Goal: Use online tool/utility: Utilize a website feature to perform a specific function

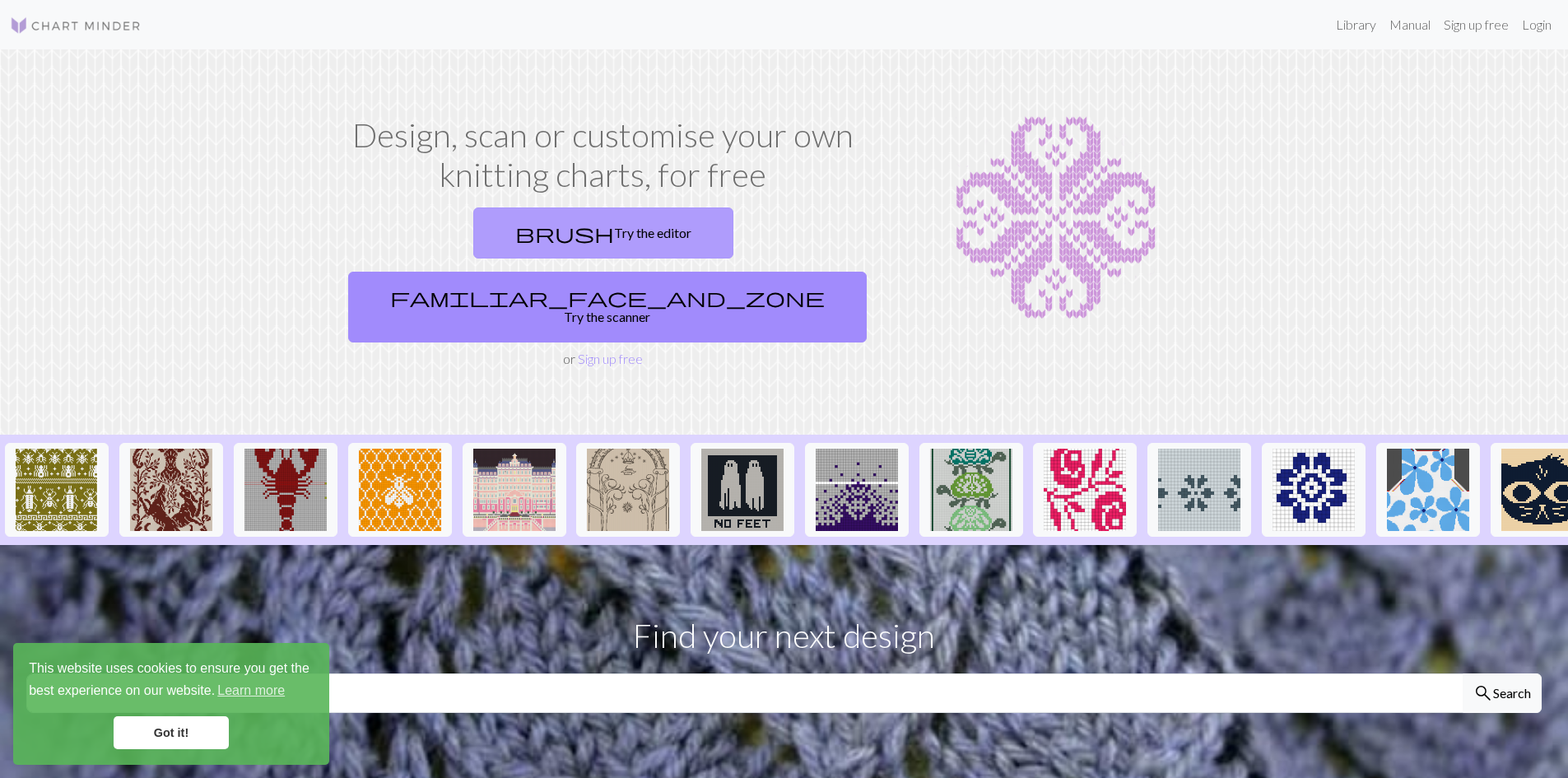
click at [473, 226] on link "brush Try the editor" at bounding box center [603, 233] width 260 height 51
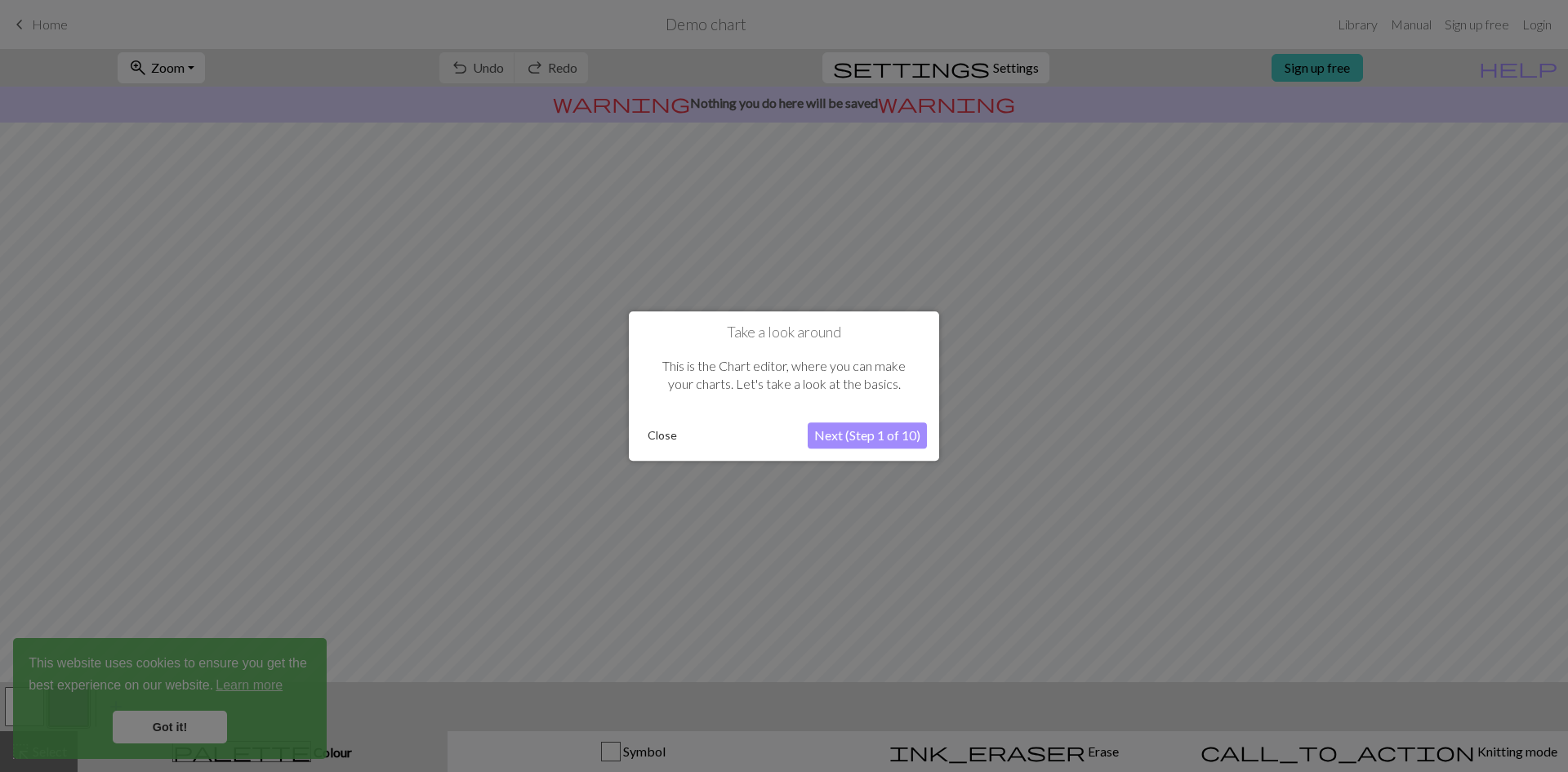
click at [861, 438] on button "Next (Step 1 of 10)" at bounding box center [868, 435] width 119 height 27
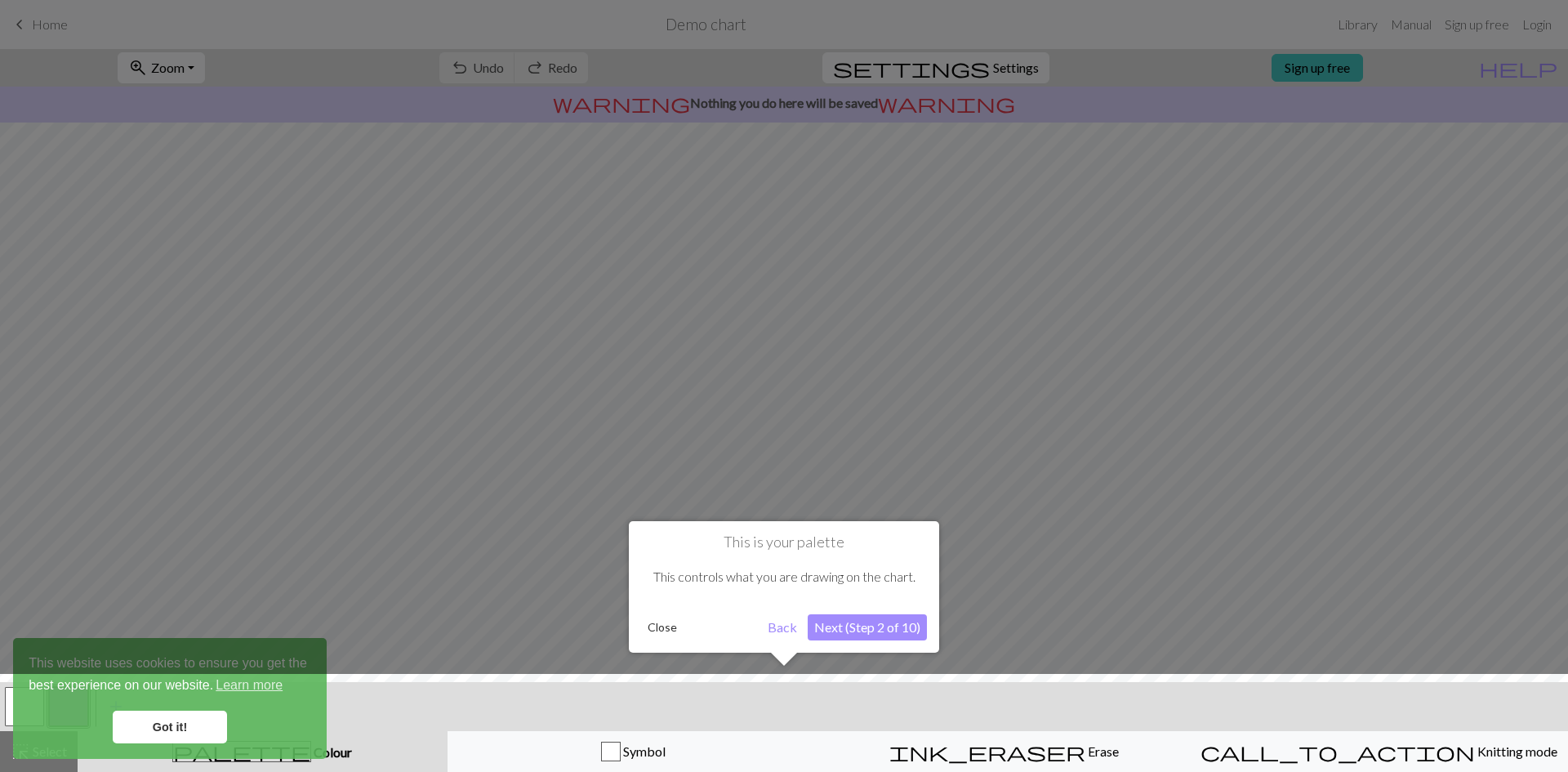
click at [851, 631] on button "Next (Step 2 of 10)" at bounding box center [868, 627] width 119 height 27
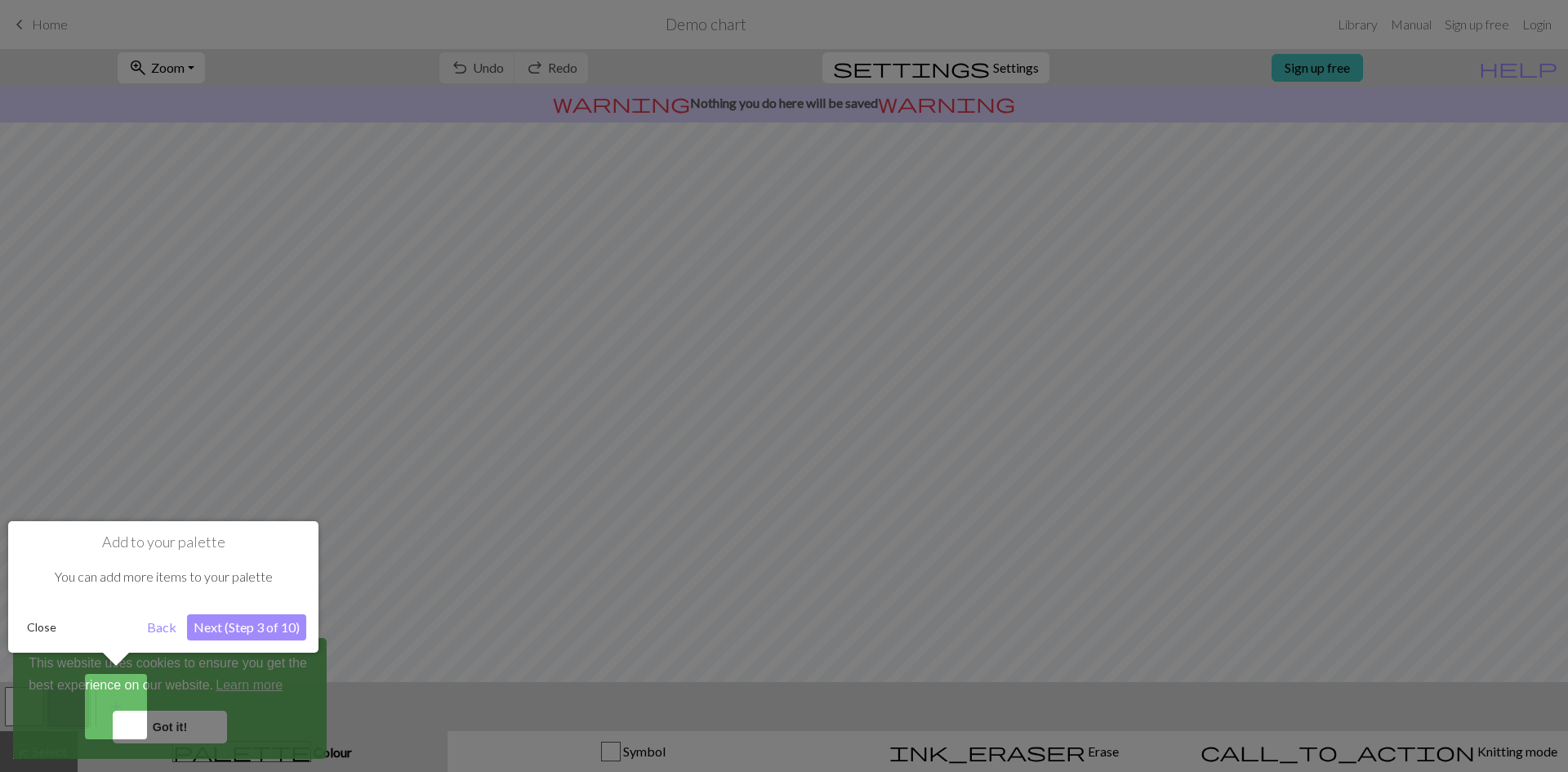
click at [278, 627] on button "Next (Step 3 of 10)" at bounding box center [246, 627] width 119 height 27
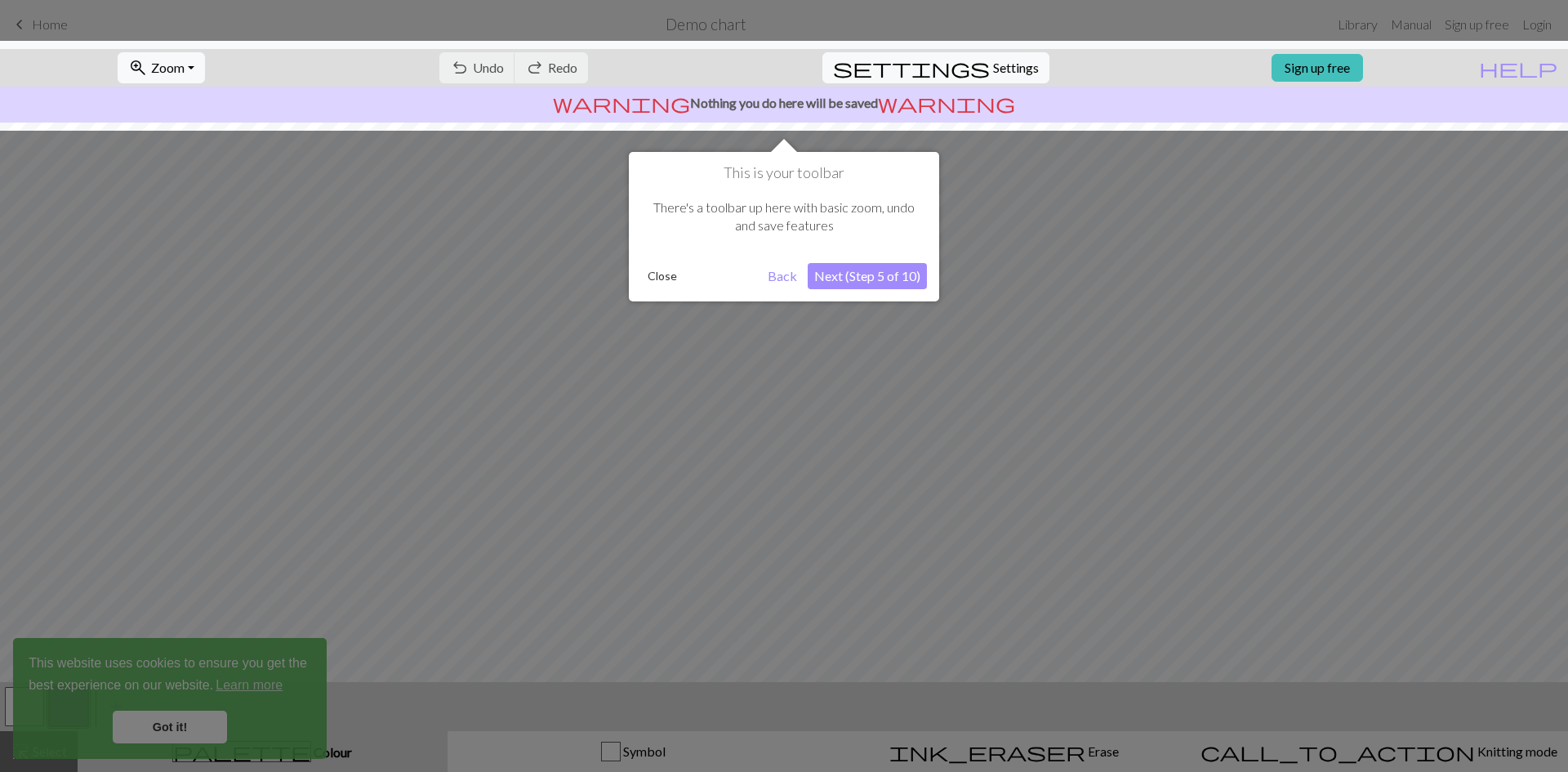
click at [854, 269] on button "Next (Step 5 of 10)" at bounding box center [868, 276] width 119 height 27
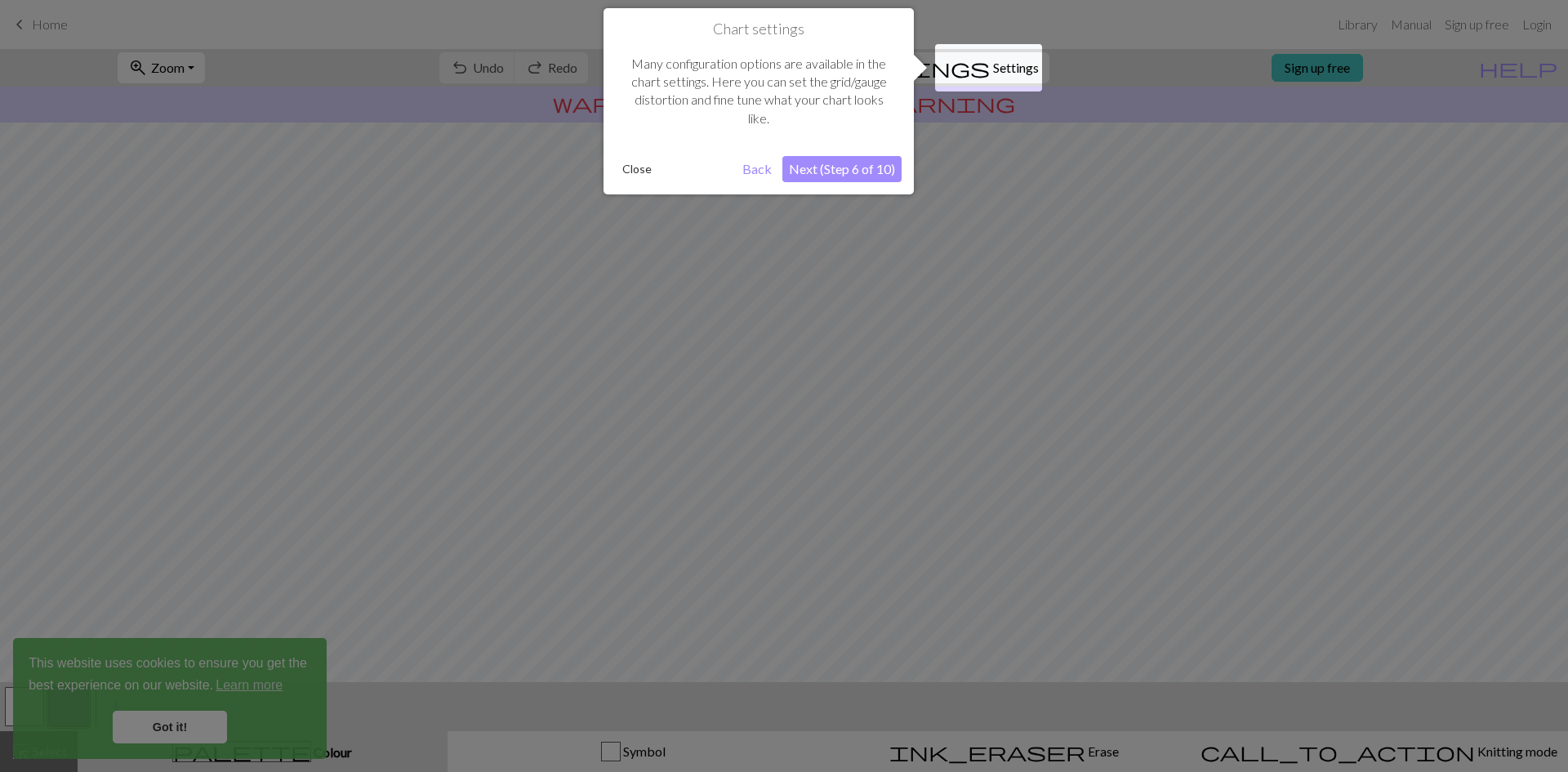
click at [845, 171] on button "Next (Step 6 of 10)" at bounding box center [842, 169] width 119 height 27
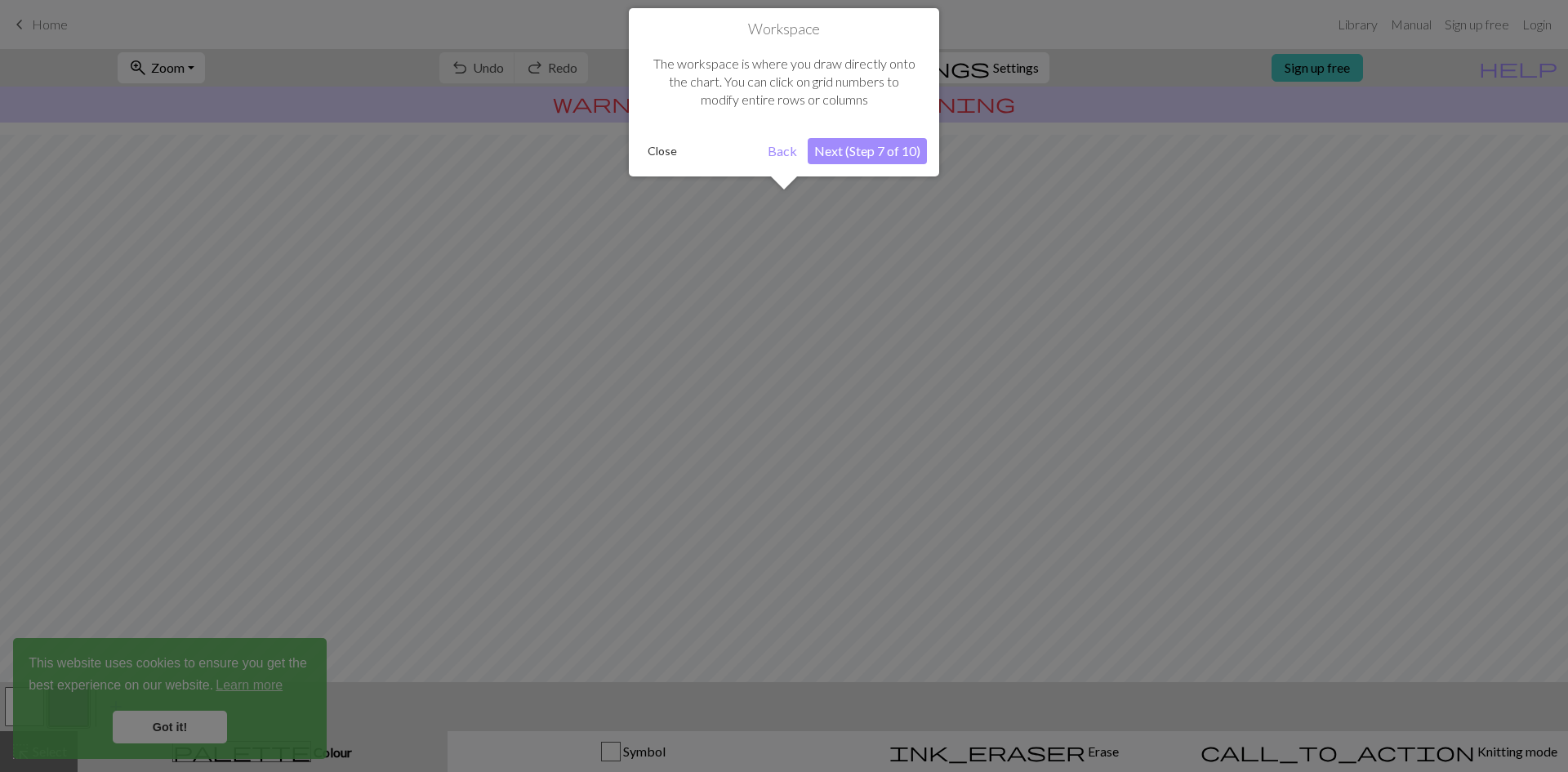
scroll to position [49, 0]
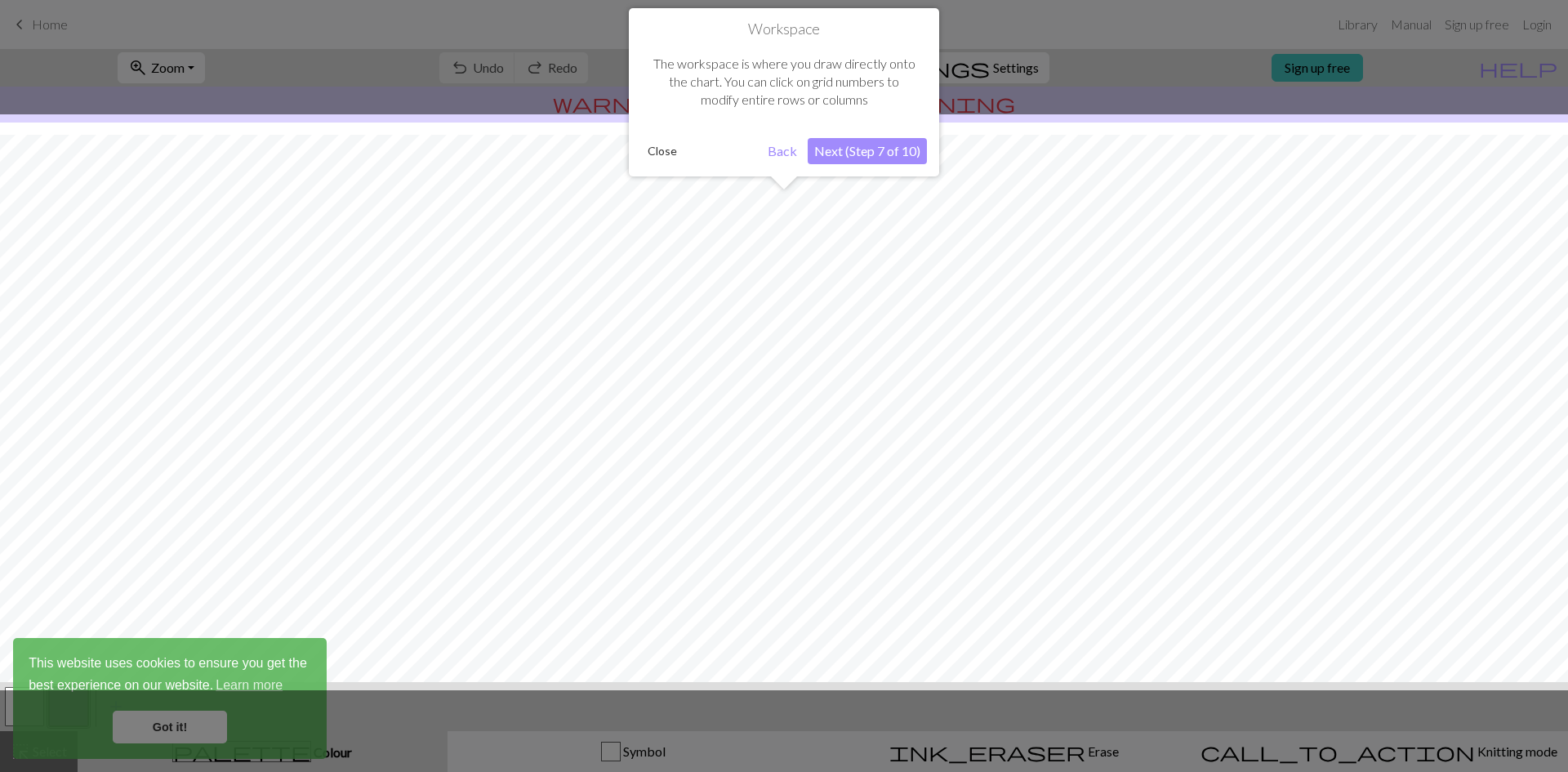
click at [846, 148] on button "Next (Step 7 of 10)" at bounding box center [868, 151] width 119 height 27
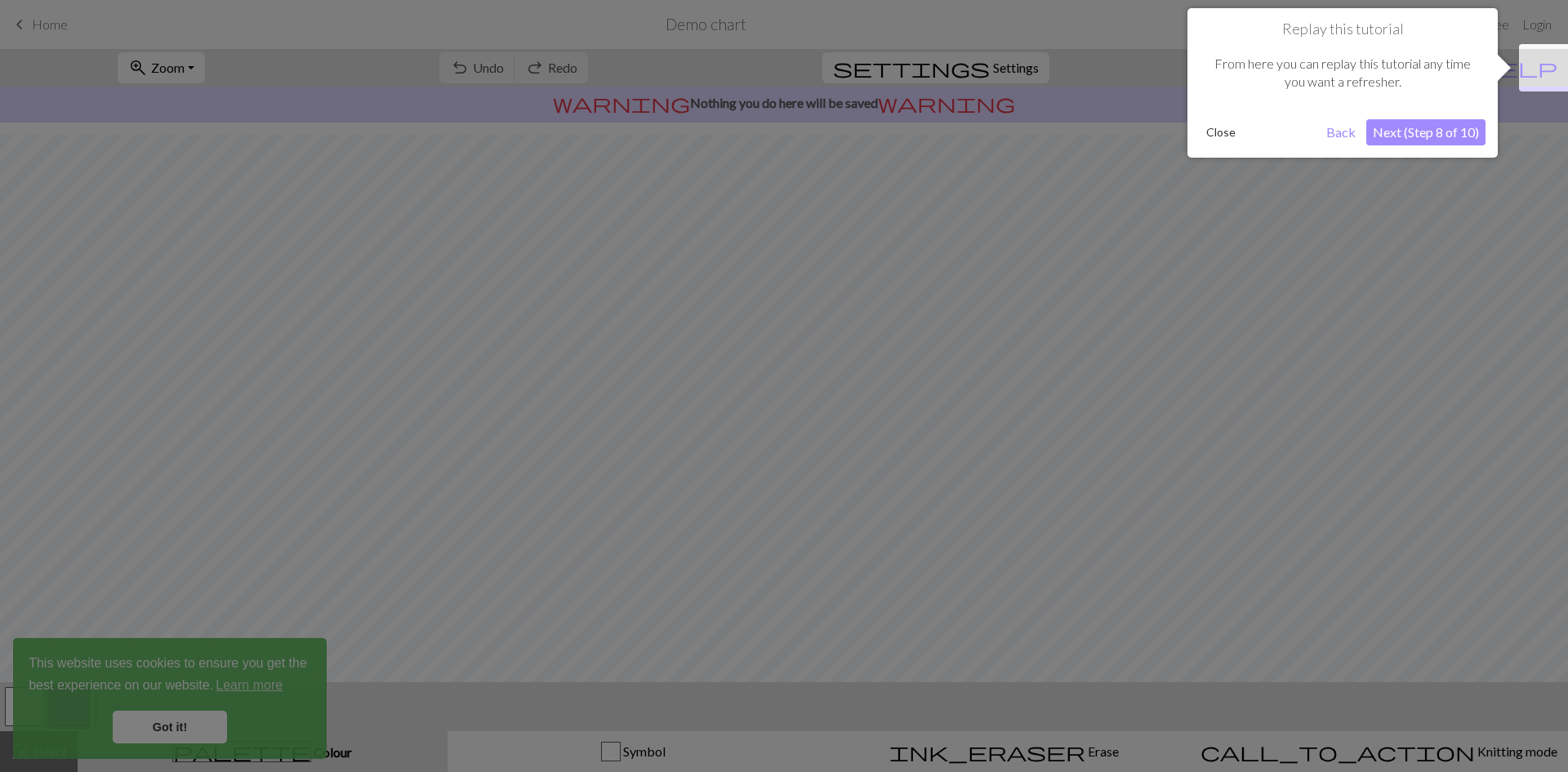
click at [1432, 133] on button "Next (Step 8 of 10)" at bounding box center [1426, 132] width 119 height 27
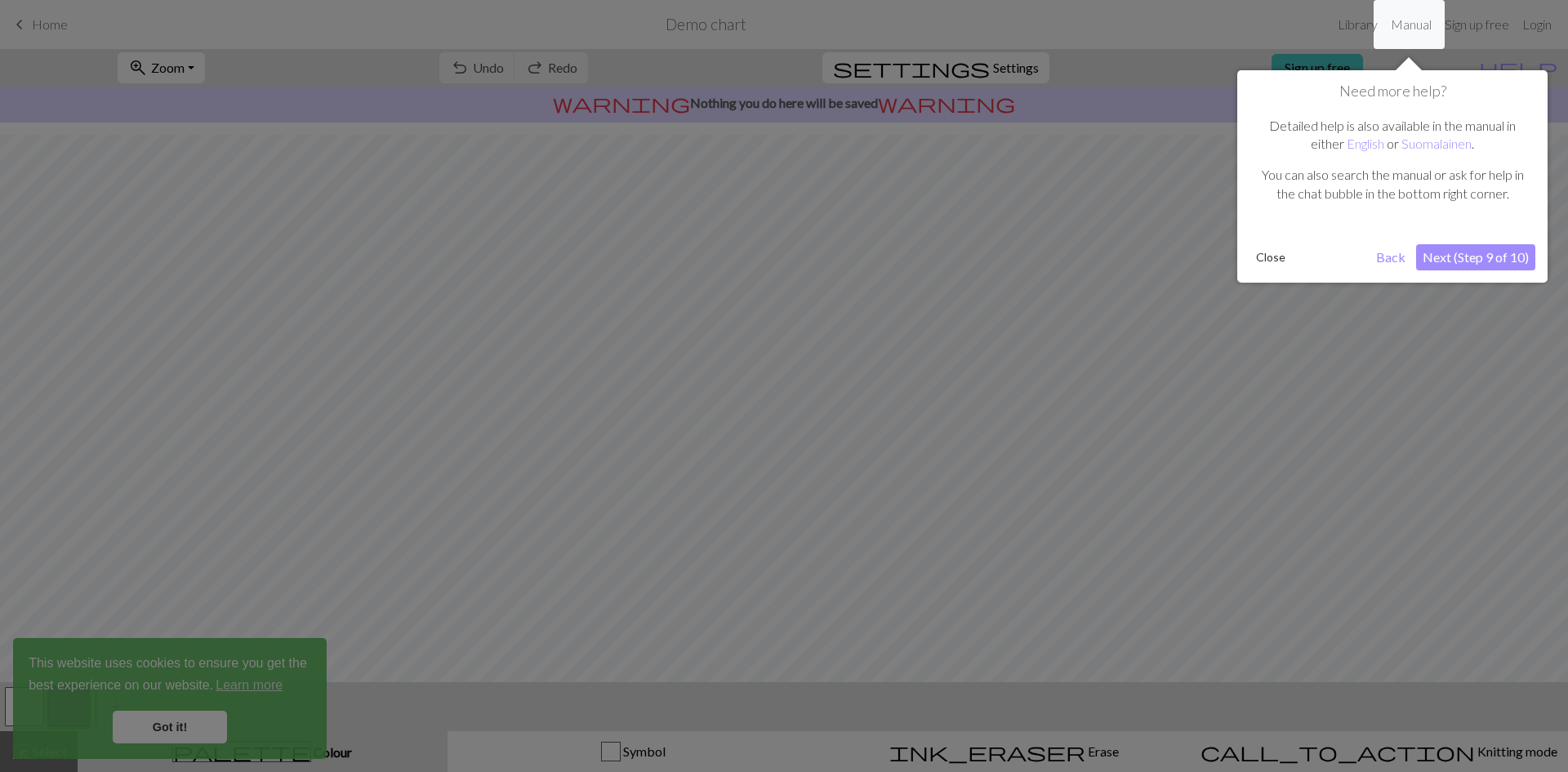
click at [1442, 262] on button "Next (Step 9 of 10)" at bounding box center [1476, 257] width 119 height 27
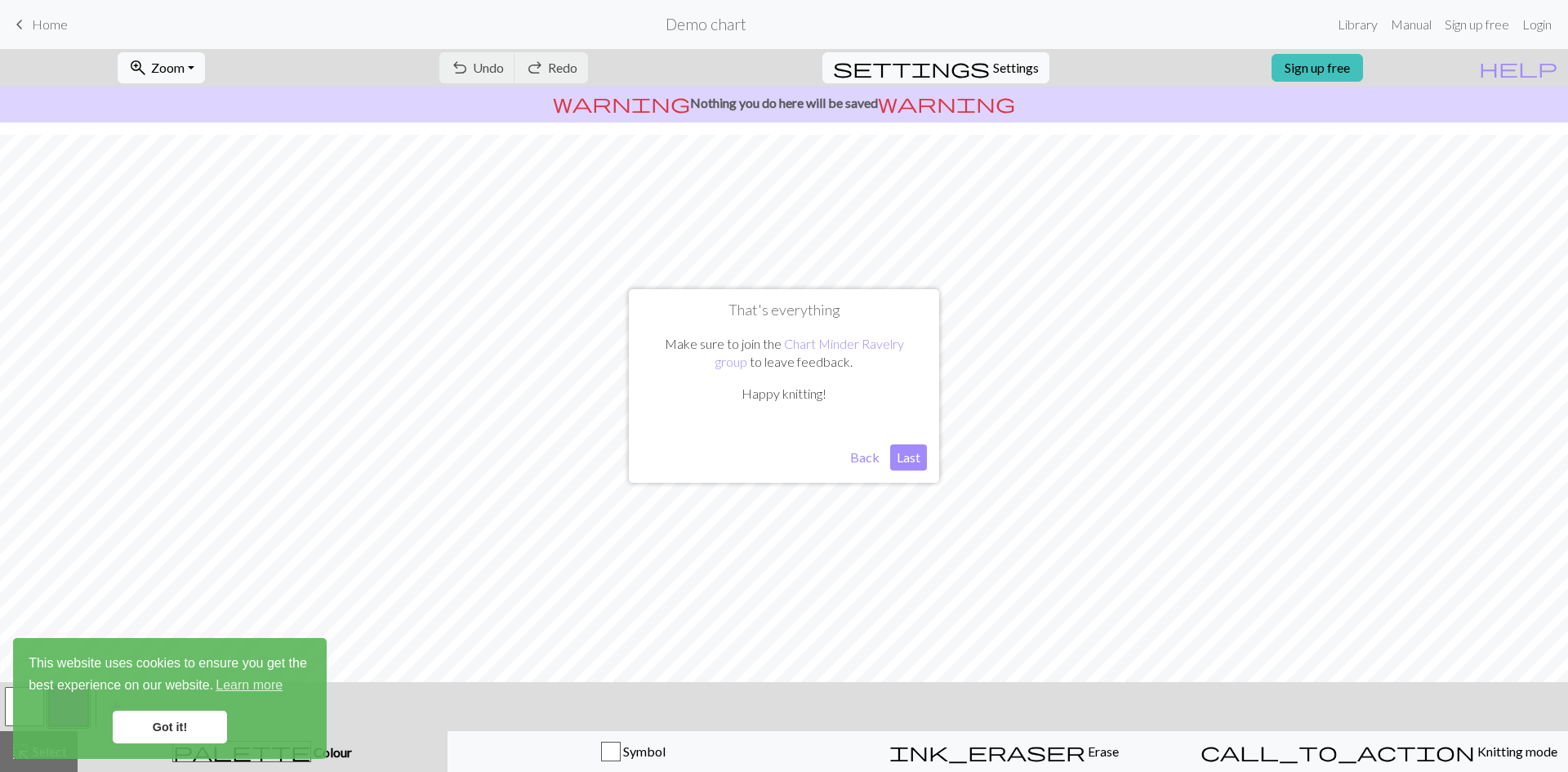
click at [919, 456] on button "Last" at bounding box center [909, 457] width 37 height 27
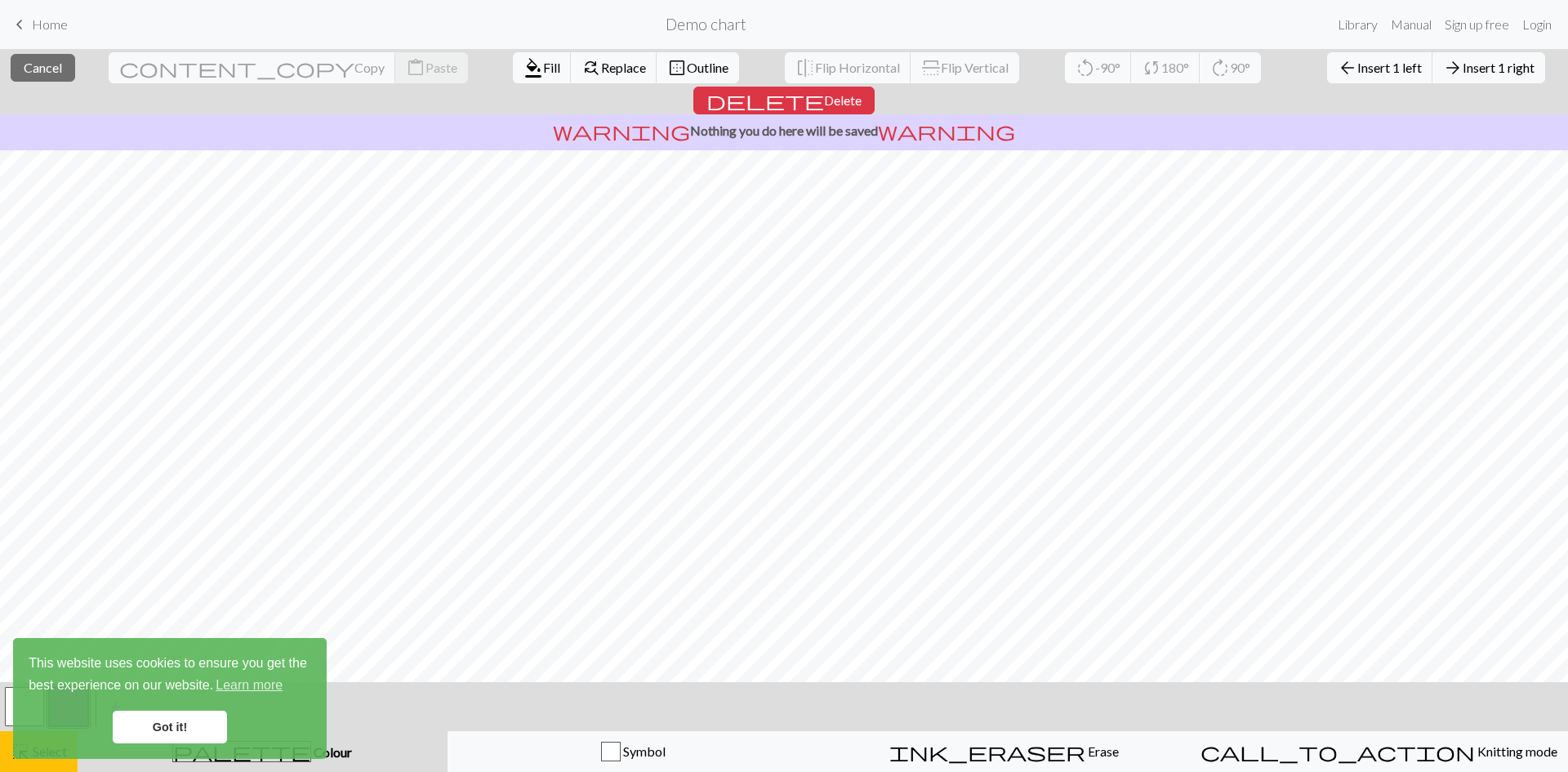
click at [706, 121] on p "warning Nothing you do here will be saved warning" at bounding box center [784, 130] width 1555 height 19
click at [163, 725] on link "Got it!" at bounding box center [169, 727] width 114 height 33
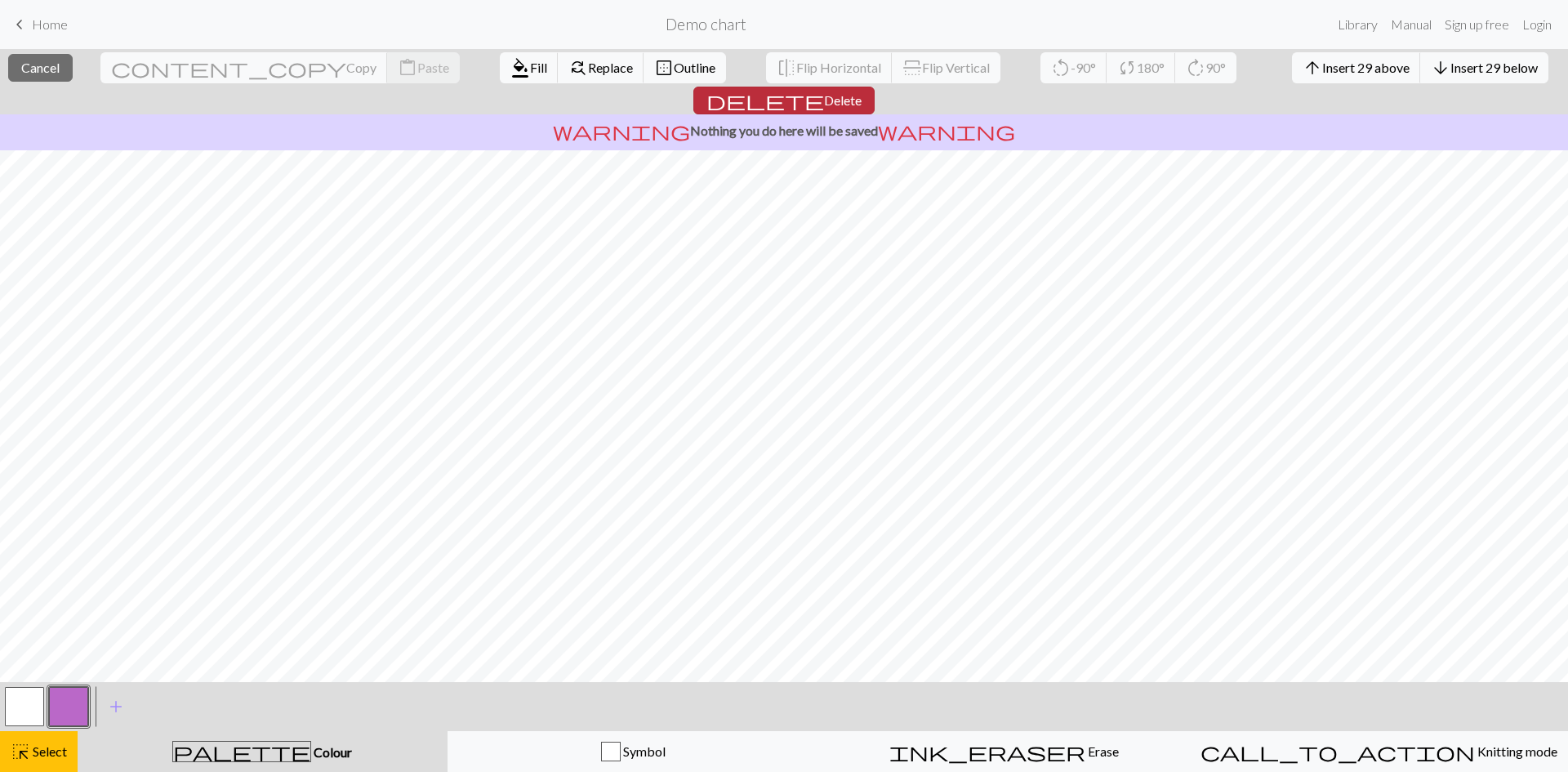
click at [824, 89] on span "delete" at bounding box center [765, 100] width 117 height 23
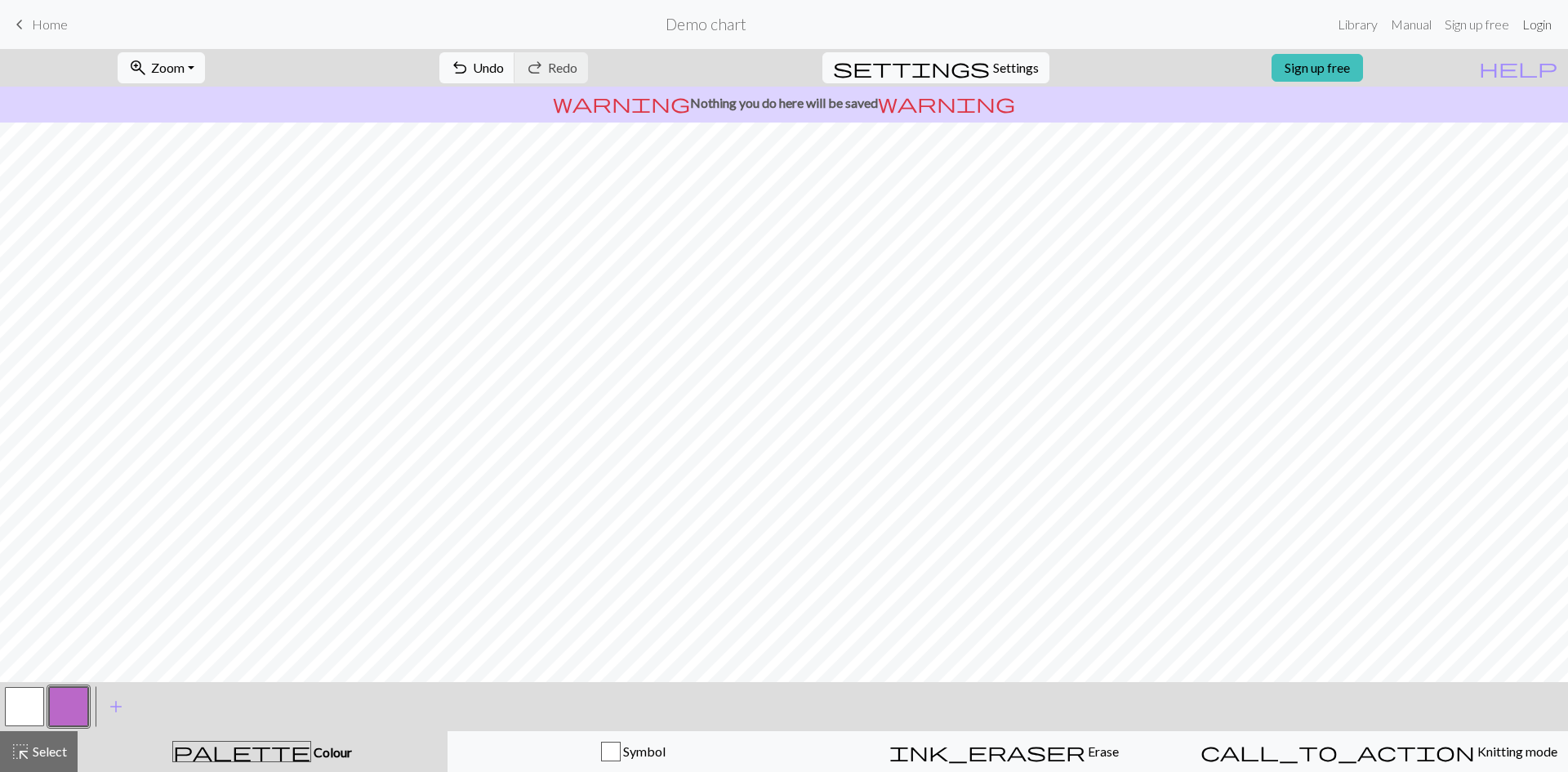
click at [1542, 20] on link "Login" at bounding box center [1537, 25] width 42 height 33
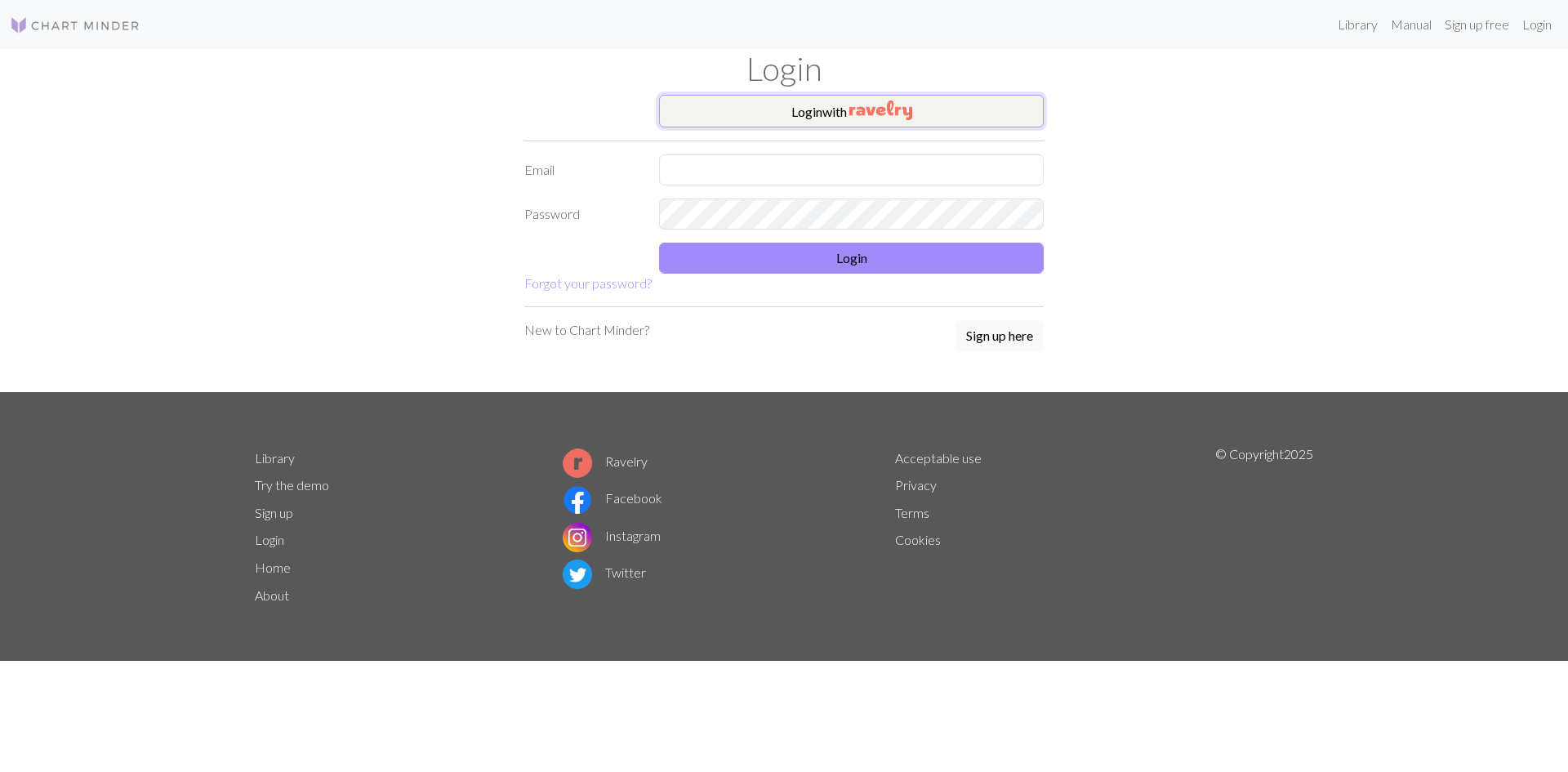
click at [850, 113] on img "button" at bounding box center [881, 110] width 63 height 19
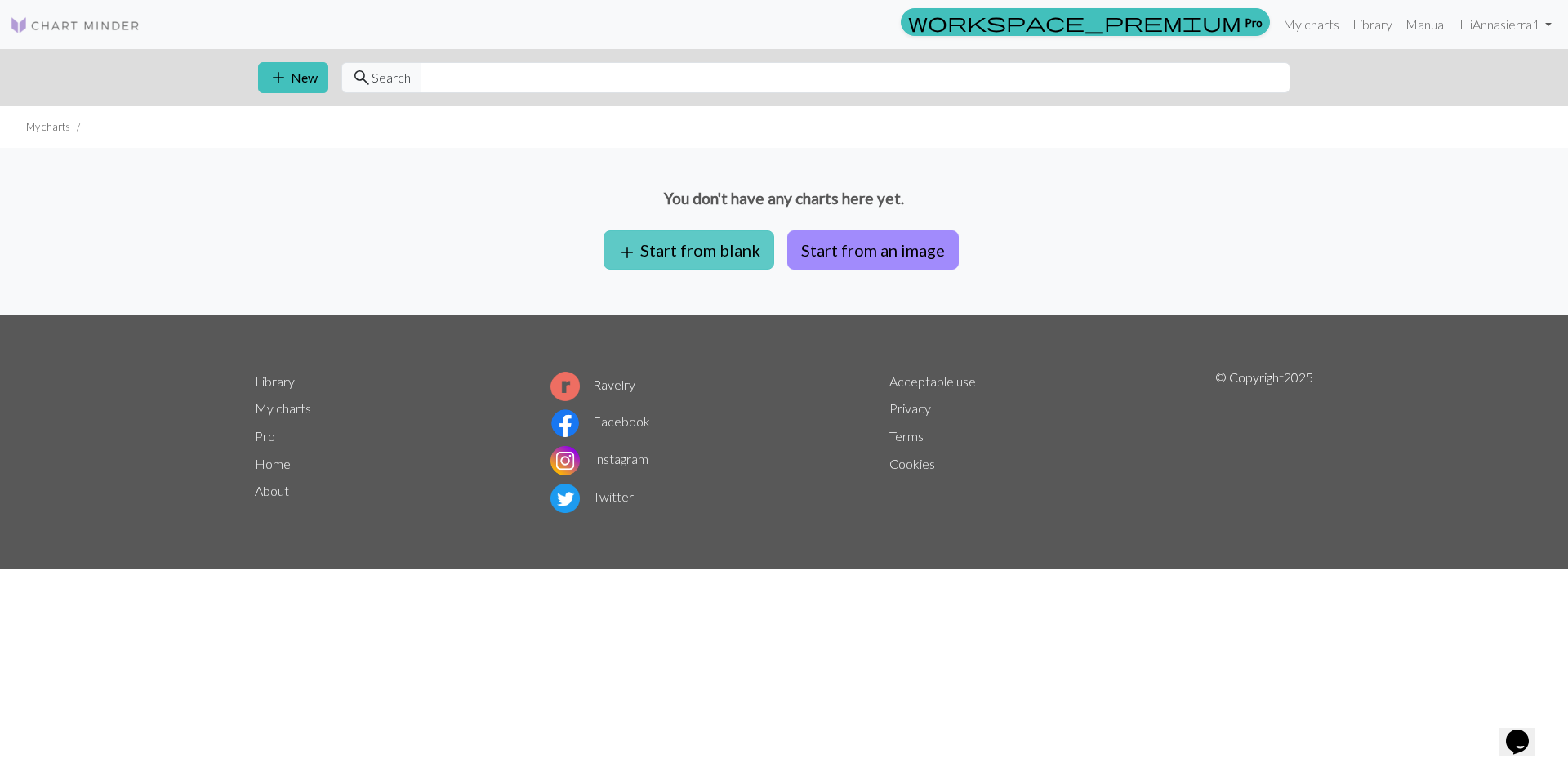
click at [730, 249] on button "add Start from blank" at bounding box center [688, 250] width 171 height 39
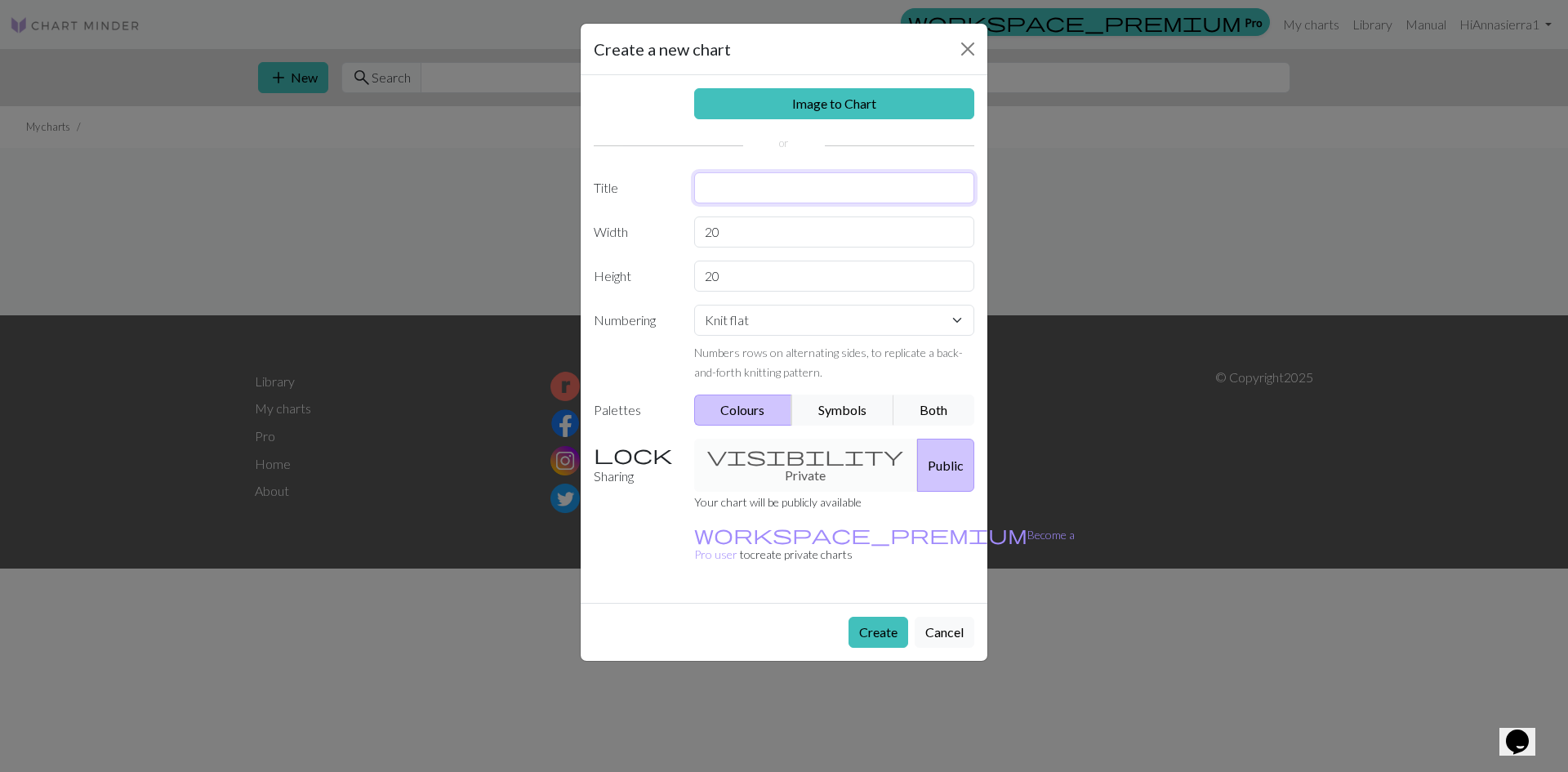
click at [731, 193] on input "text" at bounding box center [834, 188] width 281 height 31
type input "PR Flag"
click at [730, 224] on input "20" at bounding box center [834, 232] width 281 height 31
drag, startPoint x: 730, startPoint y: 224, endPoint x: 677, endPoint y: 219, distance: 53.2
click at [677, 219] on div "Width 20" at bounding box center [784, 232] width 400 height 31
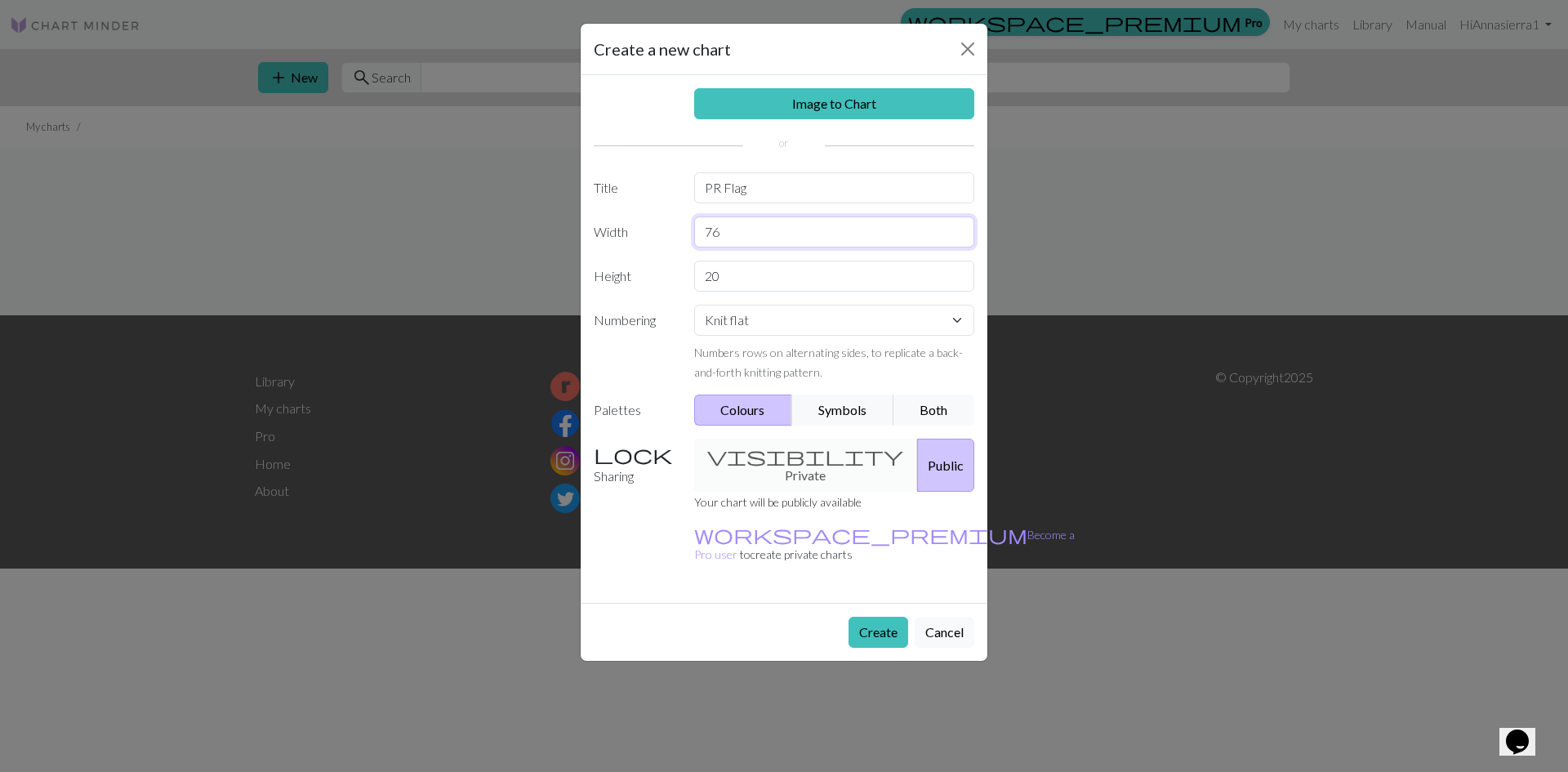
type input "76"
click at [730, 272] on input "20" at bounding box center [834, 277] width 281 height 31
drag, startPoint x: 730, startPoint y: 272, endPoint x: 661, endPoint y: 266, distance: 69.3
click at [661, 266] on div "Height 20" at bounding box center [784, 277] width 400 height 31
type input "123"
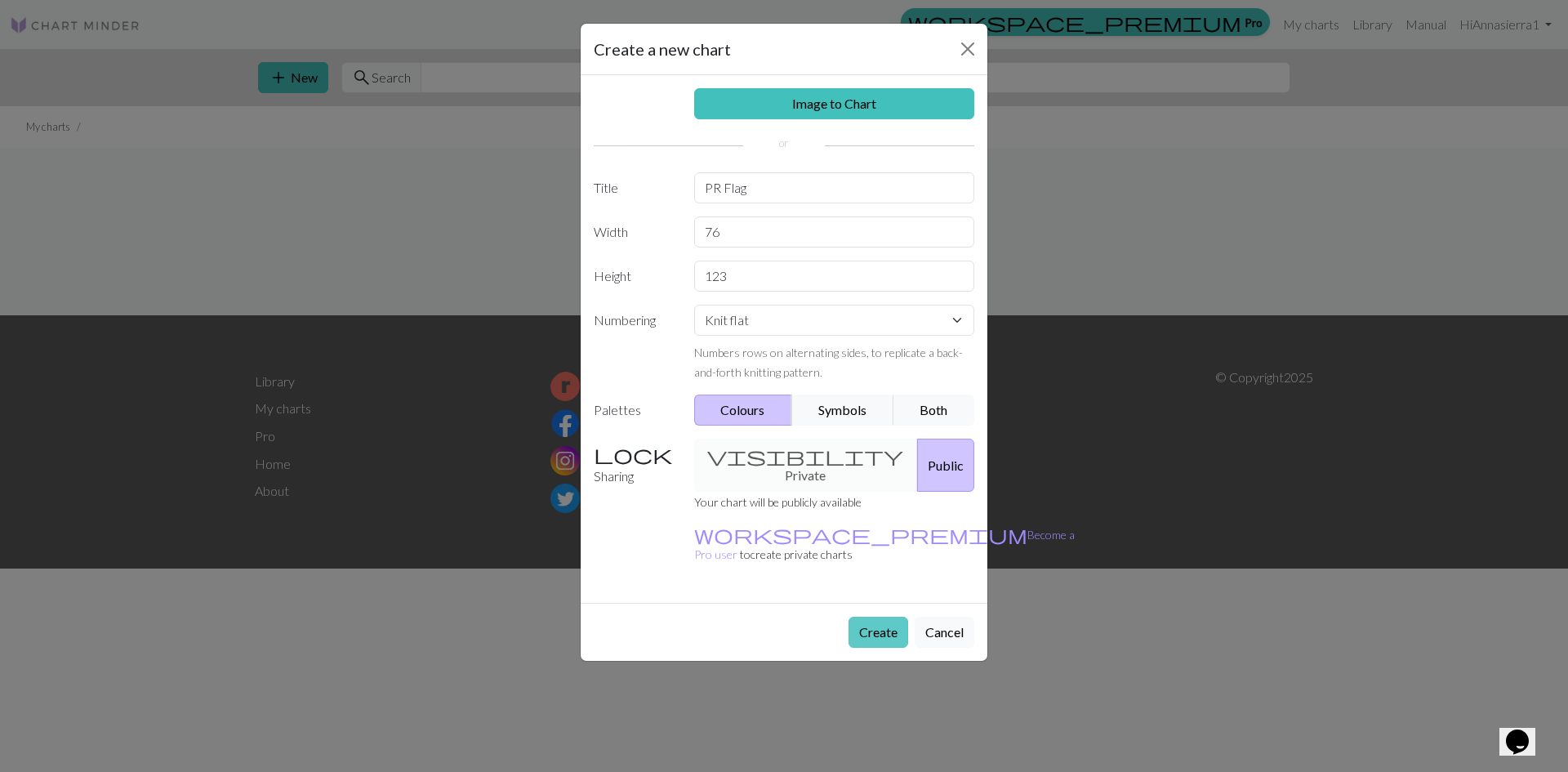
click at [881, 617] on button "Create" at bounding box center [878, 633] width 59 height 31
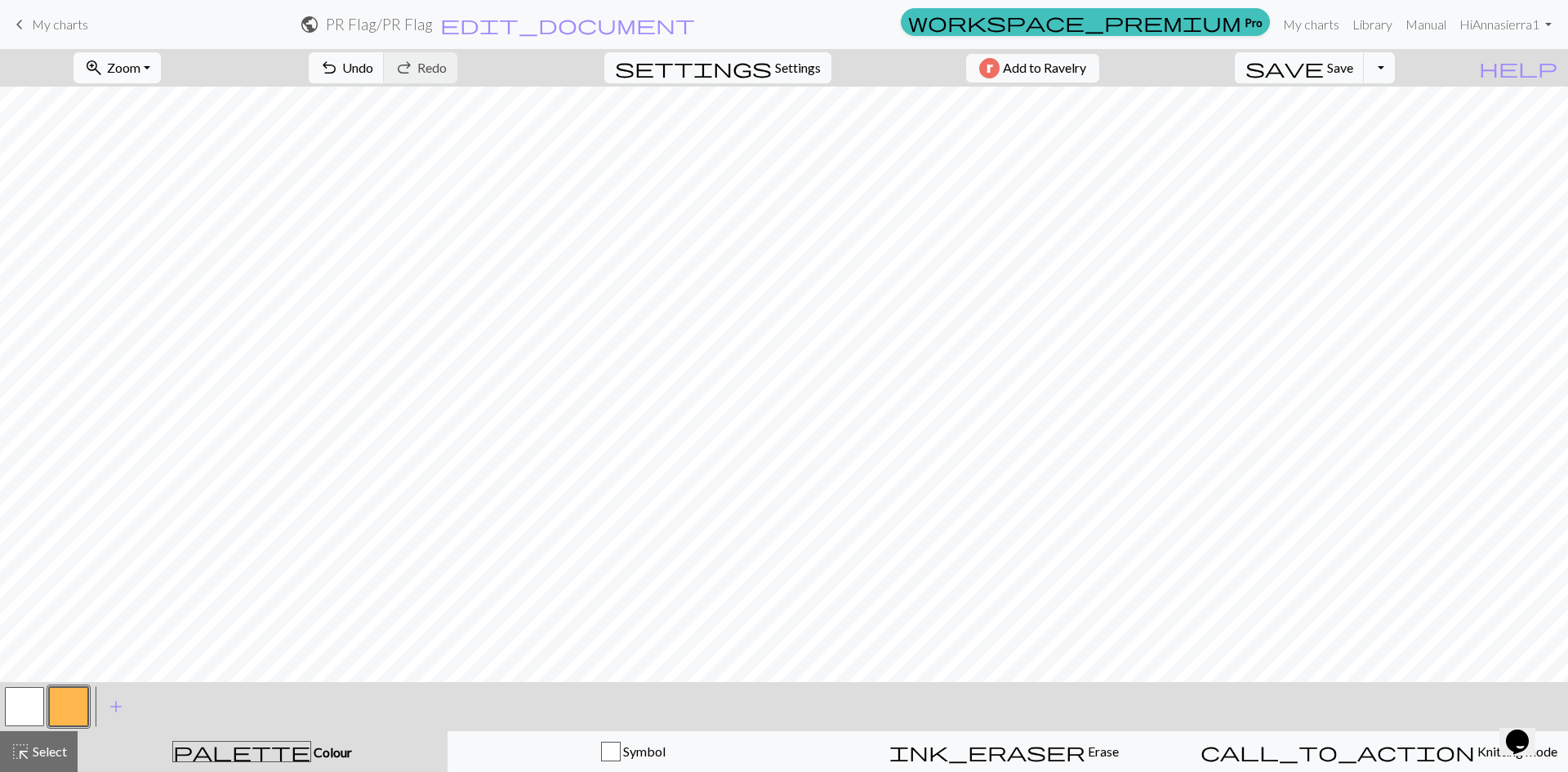
click at [140, 74] on span "Zoom" at bounding box center [124, 67] width 34 height 16
click at [158, 111] on button "Fit all" at bounding box center [138, 103] width 129 height 27
click at [135, 64] on span "Zoom" at bounding box center [124, 67] width 34 height 16
click at [149, 221] on button "100%" at bounding box center [138, 222] width 129 height 27
click at [778, 65] on span "Settings" at bounding box center [798, 67] width 46 height 19
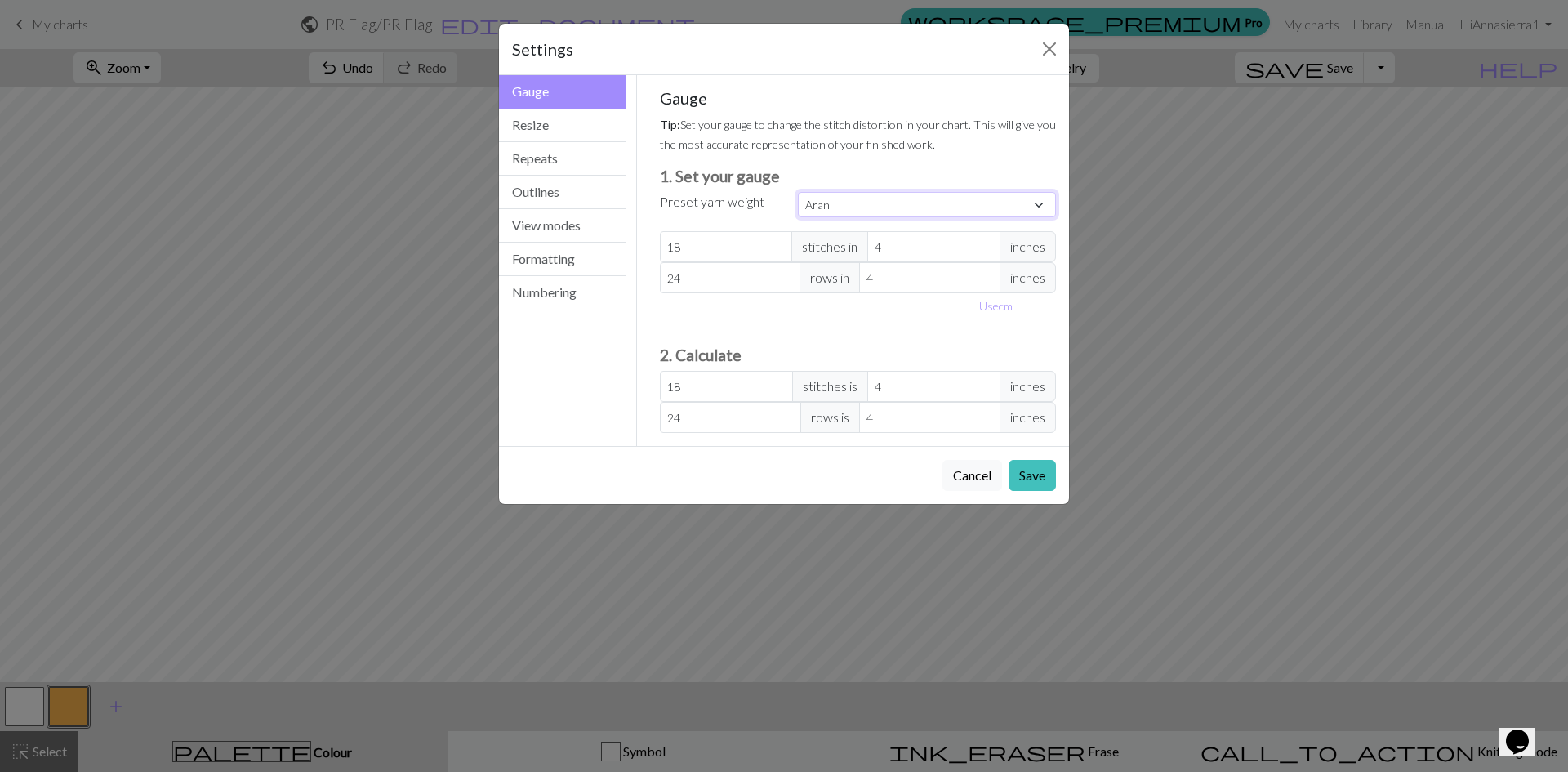
click at [889, 201] on select "Custom Square Lace Light Fingering Fingering Sport Double knit Worsted Aran Bul…" at bounding box center [927, 205] width 258 height 26
select select "worsted"
click at [798, 192] on select "Custom Square Lace Light Fingering Fingering Sport Double knit Worsted Aran Bul…" at bounding box center [927, 205] width 258 height 26
type input "20"
type input "26"
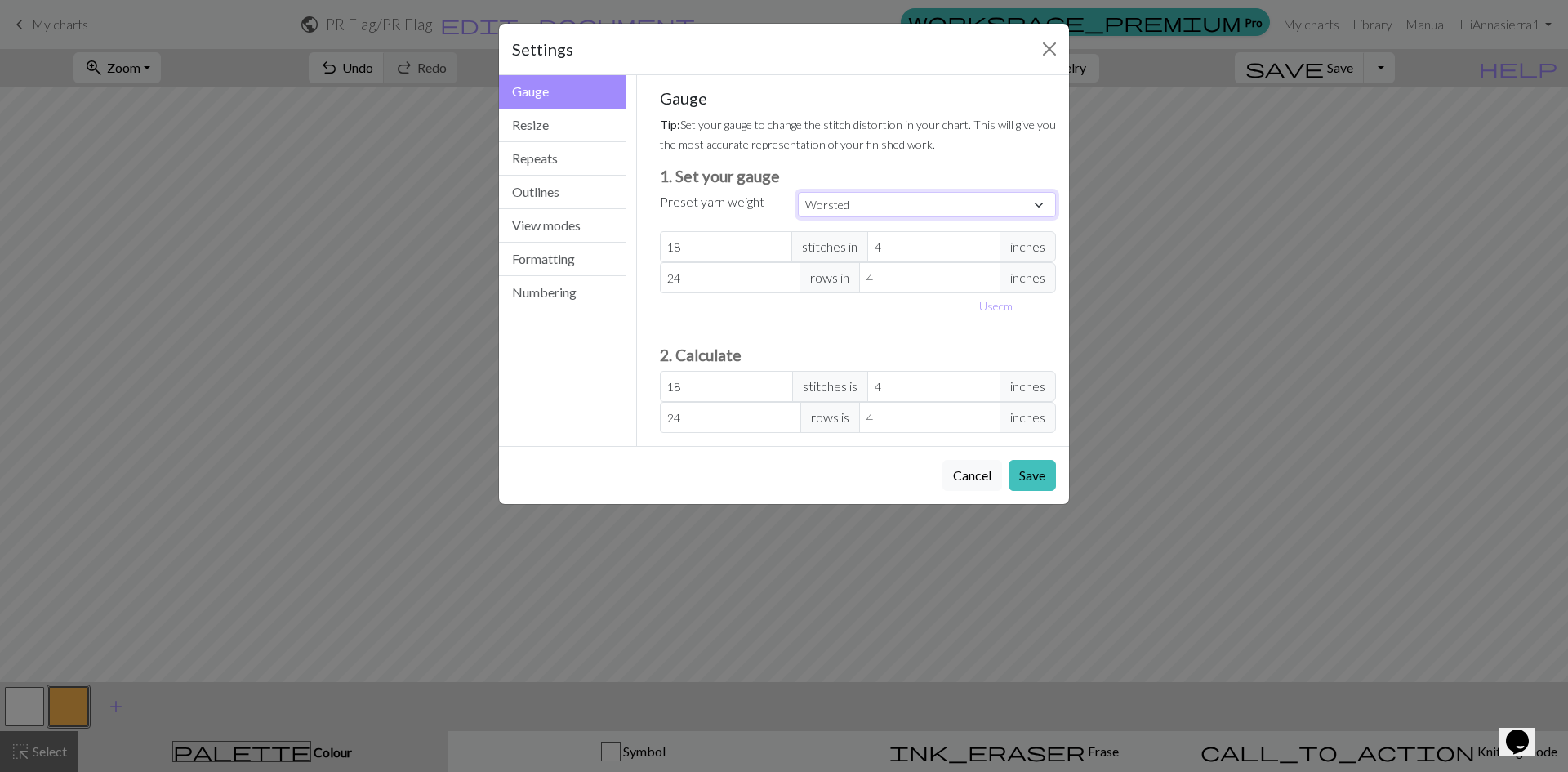
type input "20"
type input "26"
click at [585, 125] on button "Resize" at bounding box center [562, 125] width 127 height 34
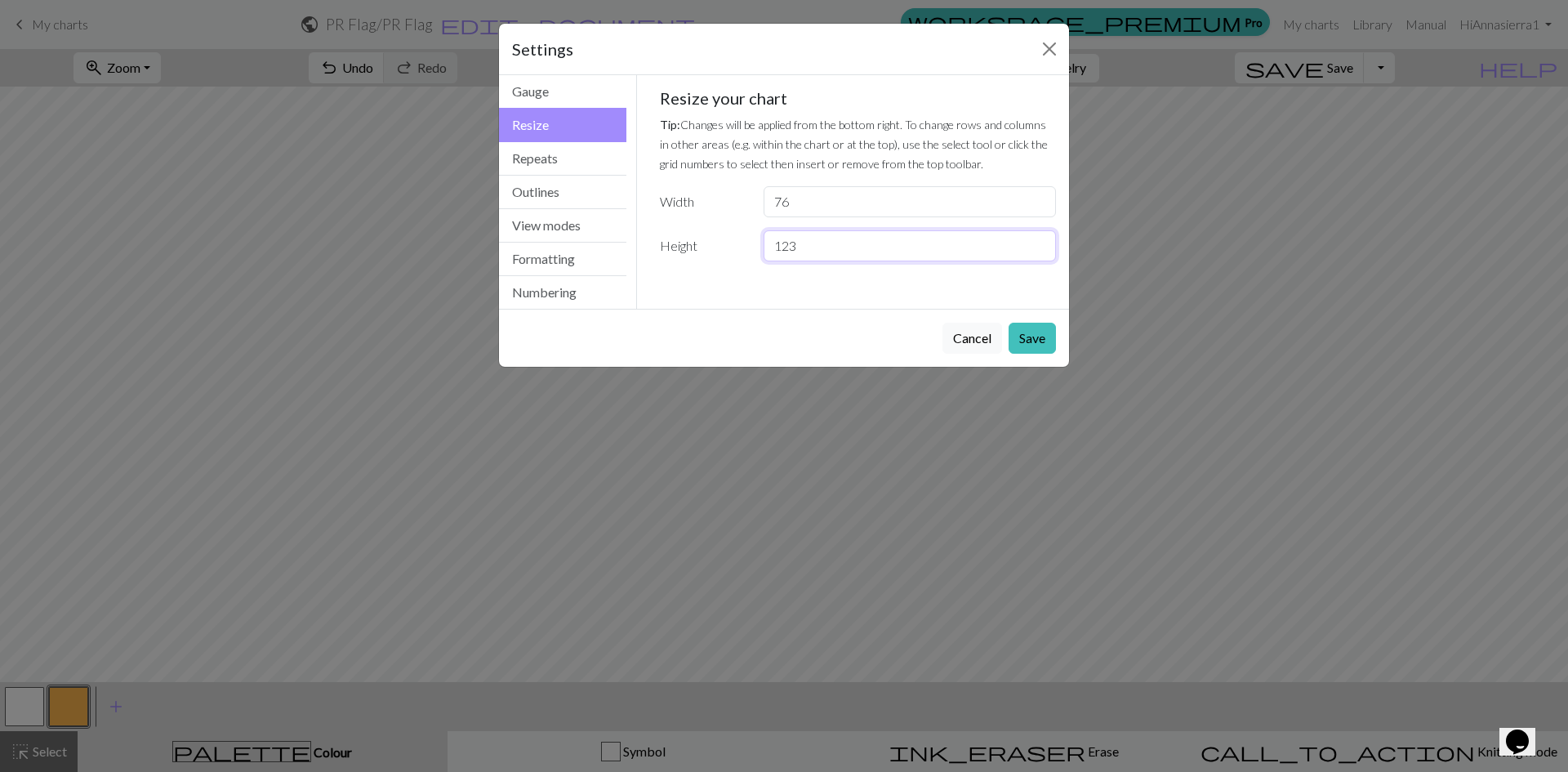
click at [795, 246] on input "123" at bounding box center [909, 246] width 292 height 31
type input "100"
click at [1038, 331] on button "Save" at bounding box center [1033, 338] width 48 height 31
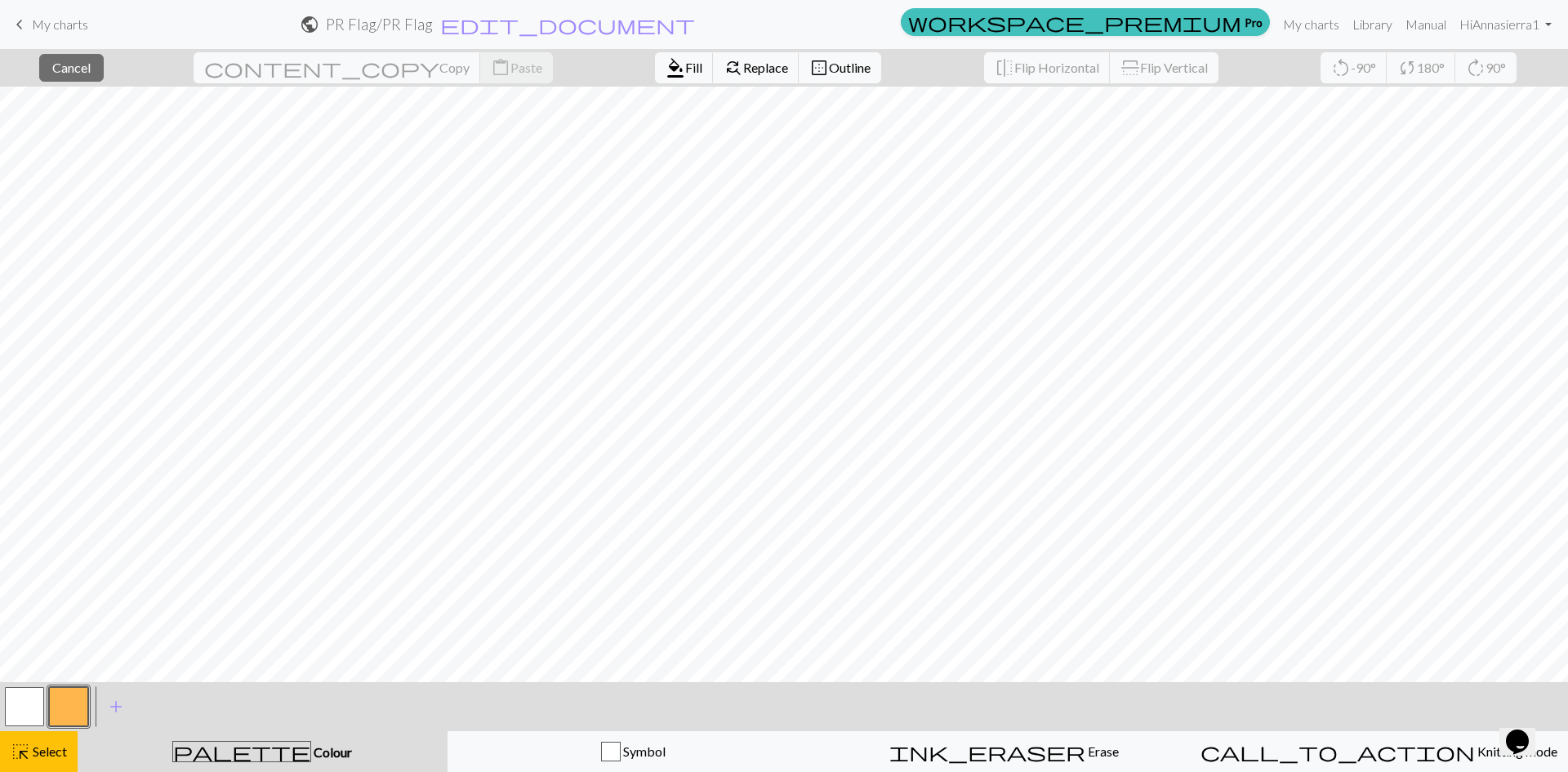
click at [1203, 65] on div "close Cancel content_copy Copy content_paste Paste format_color_fill Fill find_…" at bounding box center [784, 68] width 1568 height 38
click at [1062, 697] on div "< > add Add a colour" at bounding box center [784, 707] width 1568 height 49
click at [1177, 722] on div "< > add Add a colour" at bounding box center [784, 707] width 1568 height 49
click at [91, 71] on span "Cancel" at bounding box center [71, 67] width 38 height 16
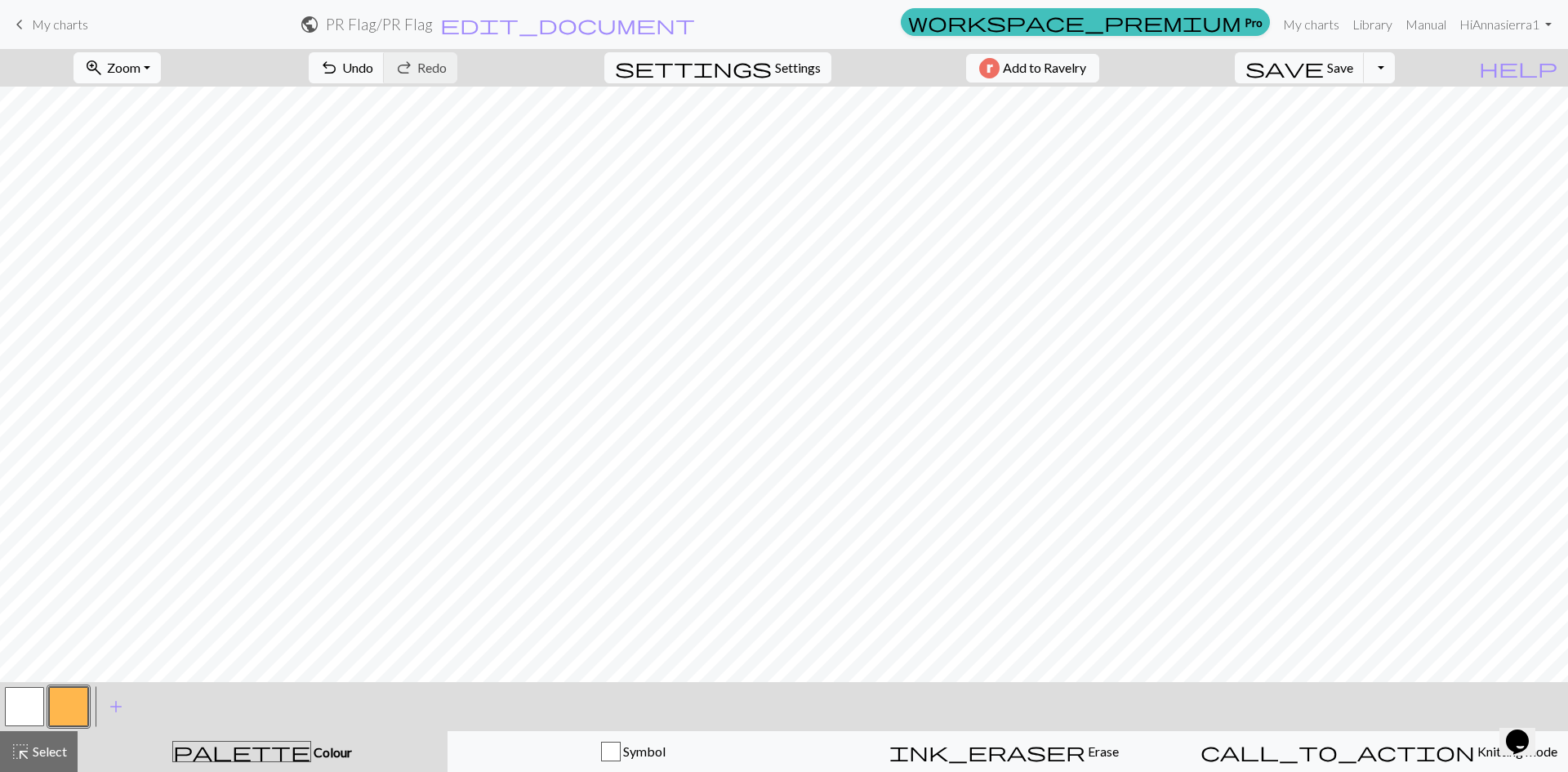
click at [152, 53] on button "zoom_in Zoom Zoom" at bounding box center [116, 68] width 87 height 31
click at [164, 201] on button "50%" at bounding box center [138, 196] width 129 height 27
click at [112, 705] on span "add" at bounding box center [115, 706] width 19 height 23
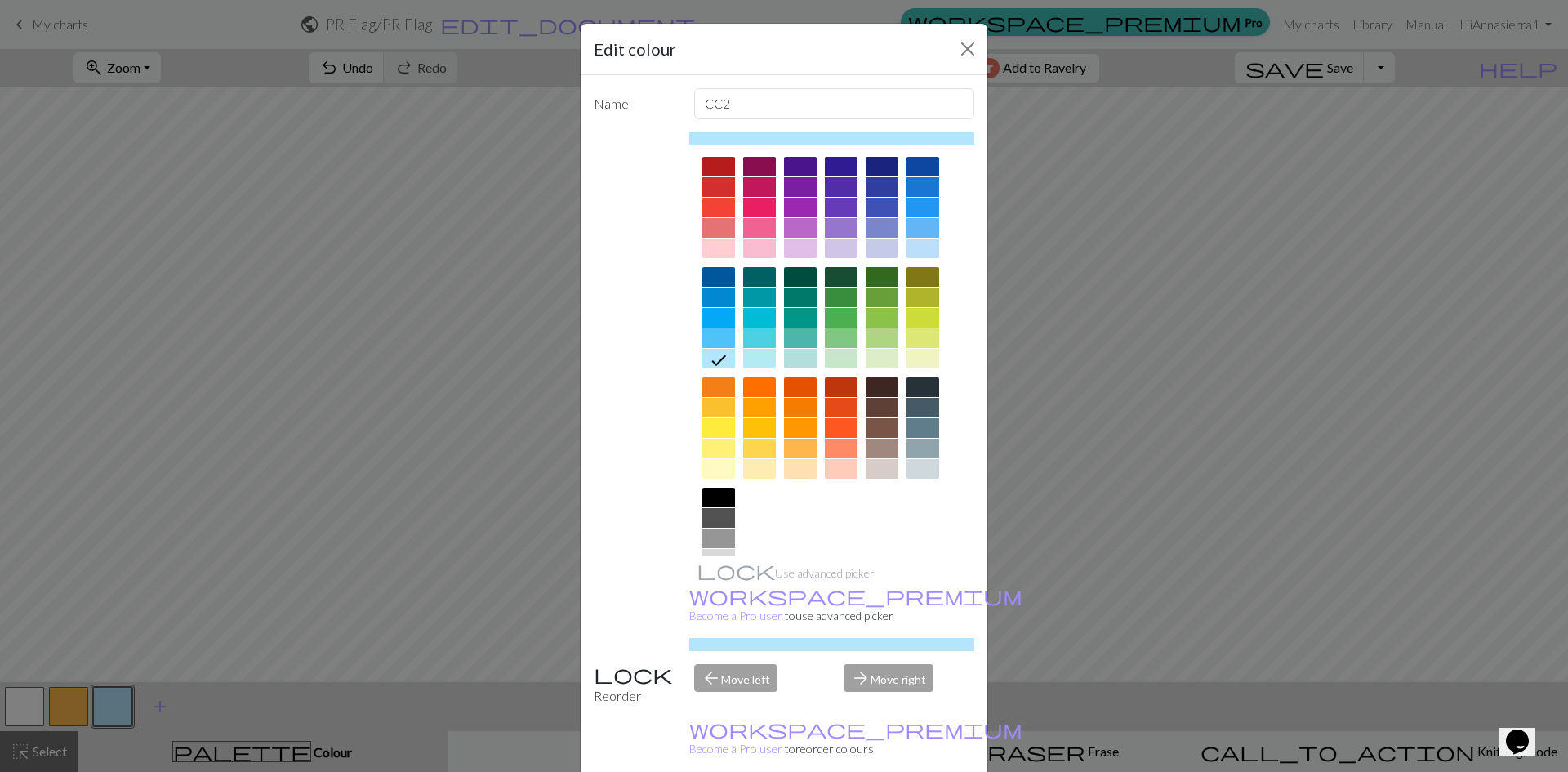
scroll to position [5, 0]
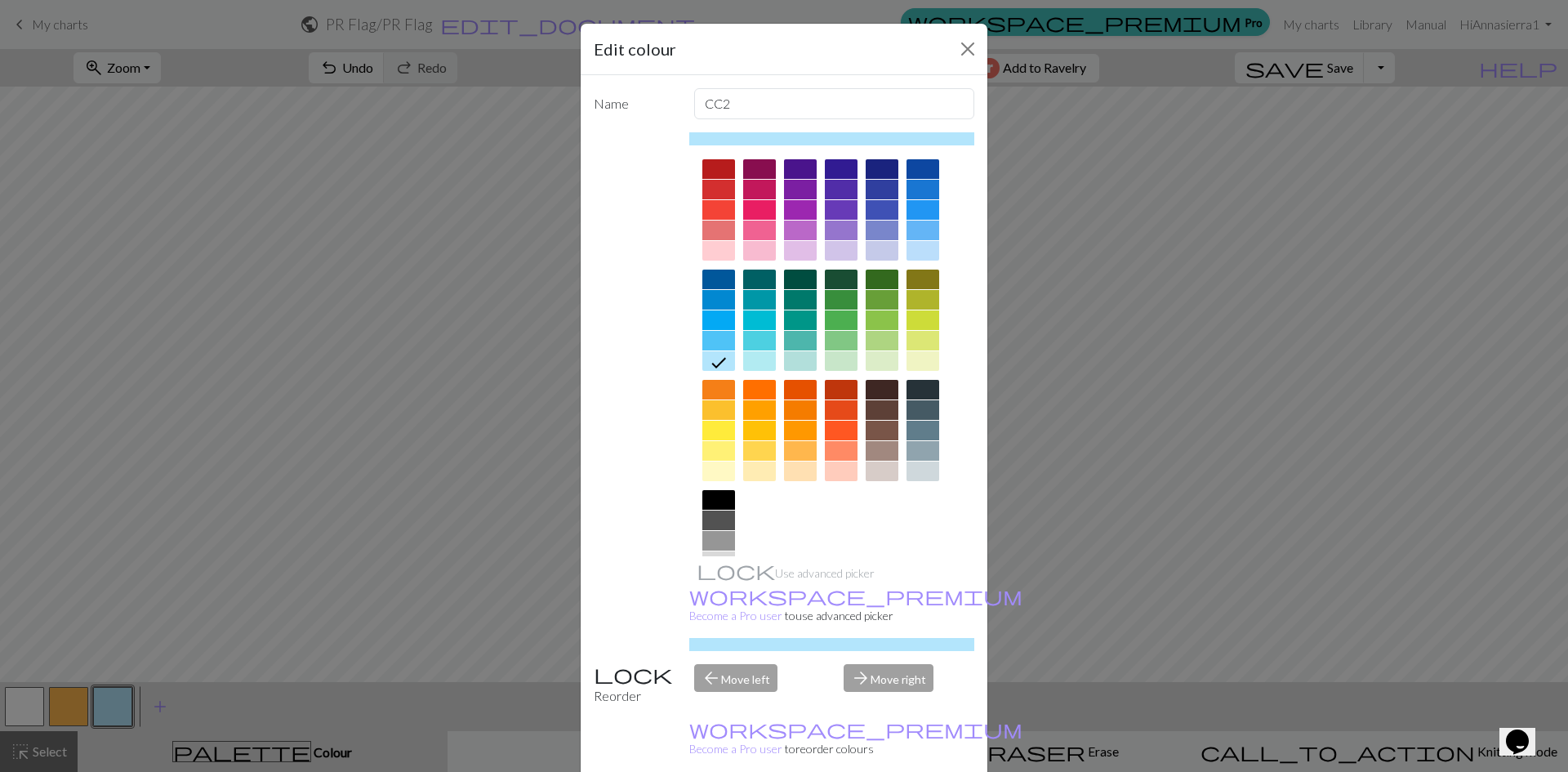
click at [921, 163] on div at bounding box center [924, 169] width 33 height 19
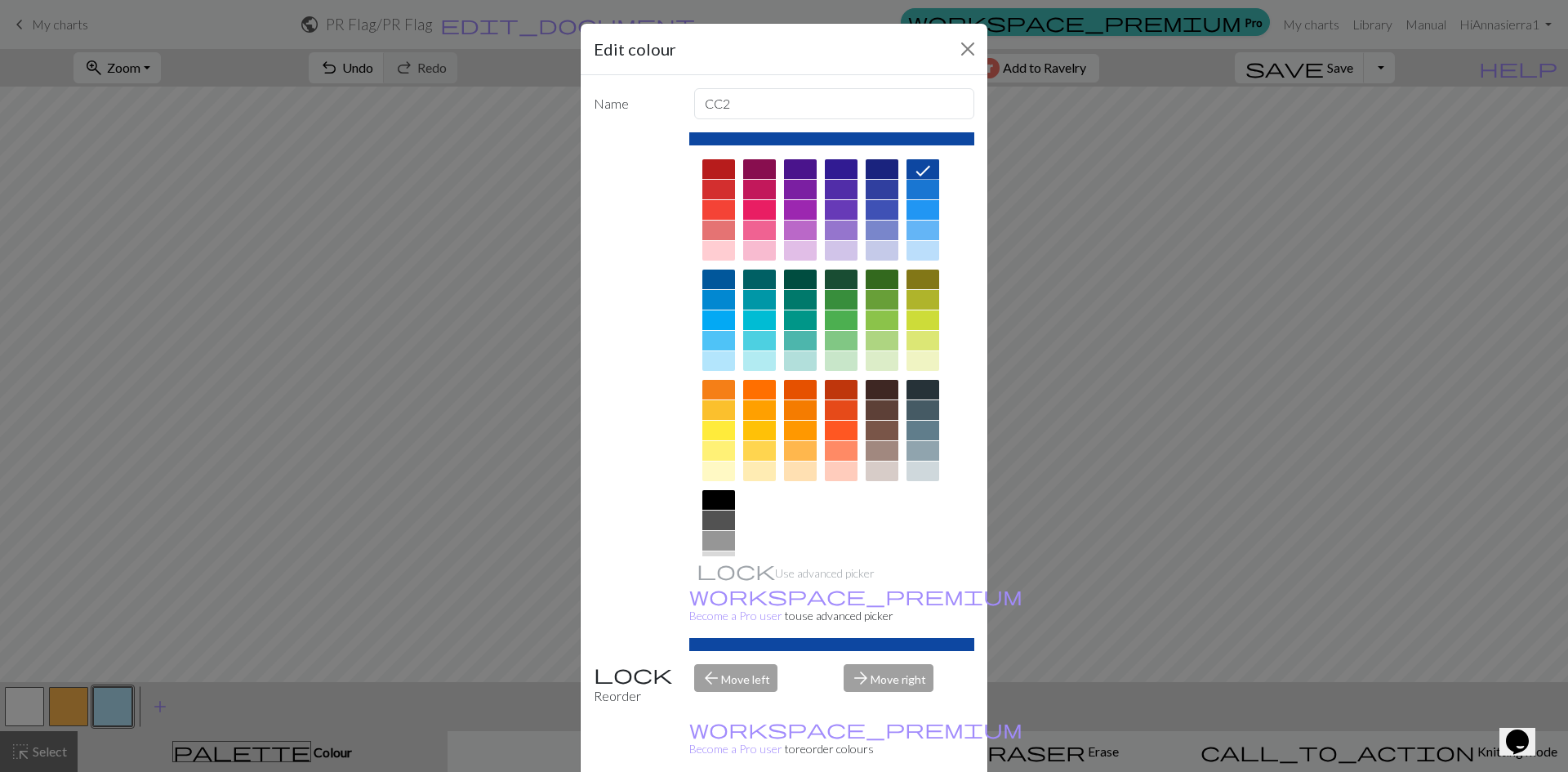
click at [914, 190] on div at bounding box center [924, 189] width 33 height 19
